Goal: Transaction & Acquisition: Purchase product/service

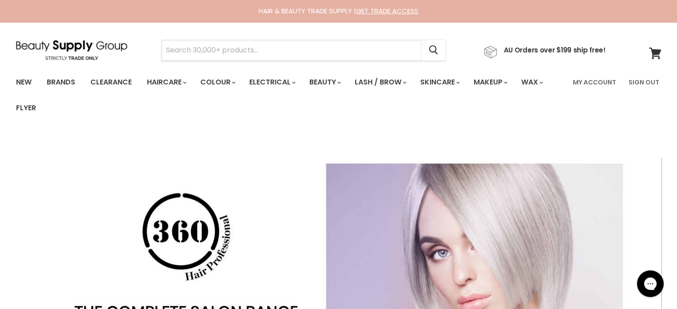
paste input "Skin O2 Collagen Moisturiser Filler"
type input "Skin O2 Collagen Moisturiser Filler"
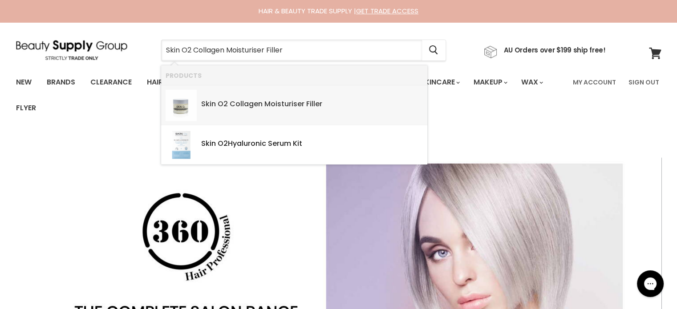
click at [246, 105] on b "Collagen" at bounding box center [246, 104] width 33 height 10
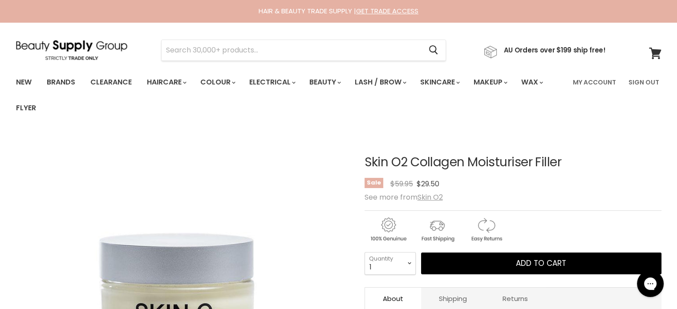
scroll to position [178, 0]
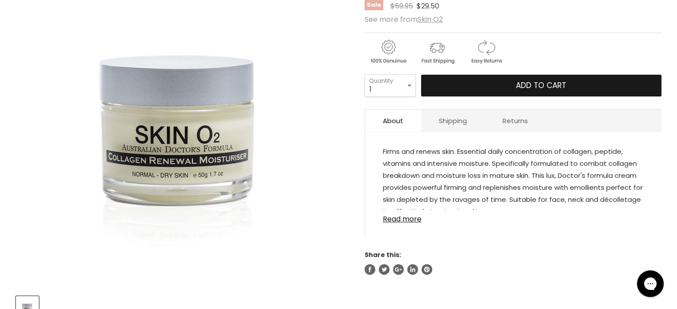
click at [493, 87] on button "Add to cart" at bounding box center [541, 86] width 240 height 22
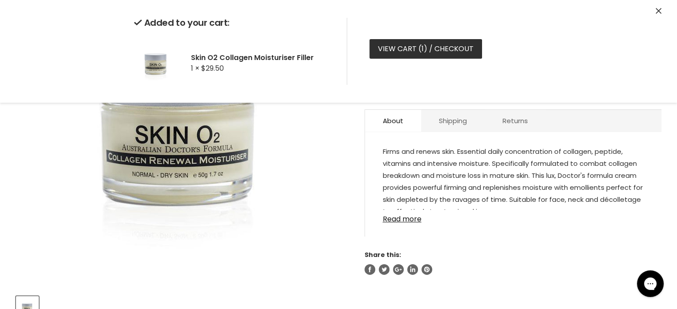
click at [402, 50] on link "View cart ( 1 ) / Checkout" at bounding box center [425, 49] width 113 height 20
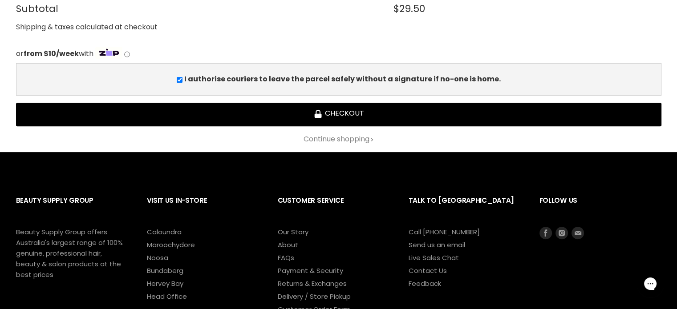
scroll to position [445, 0]
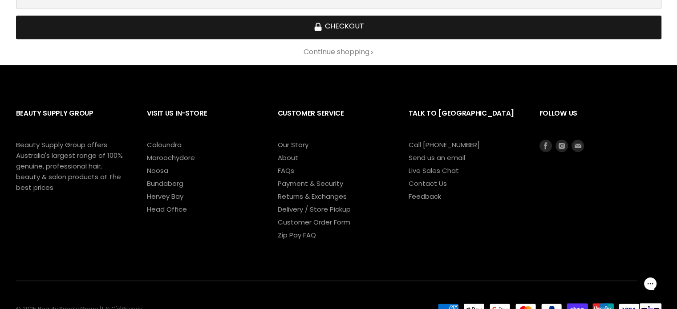
click at [336, 29] on button "Checkout" at bounding box center [338, 28] width 645 height 24
